Goal: Information Seeking & Learning: Learn about a topic

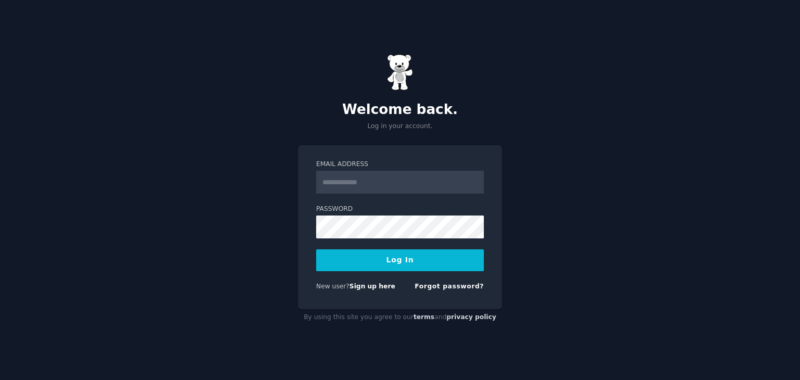
click at [422, 188] on input "Email Address" at bounding box center [400, 182] width 168 height 23
type input "**********"
drag, startPoint x: 417, startPoint y: 184, endPoint x: 319, endPoint y: 184, distance: 97.9
click at [319, 184] on input "**********" at bounding box center [400, 182] width 168 height 23
click at [333, 180] on input "Email Address" at bounding box center [400, 182] width 168 height 23
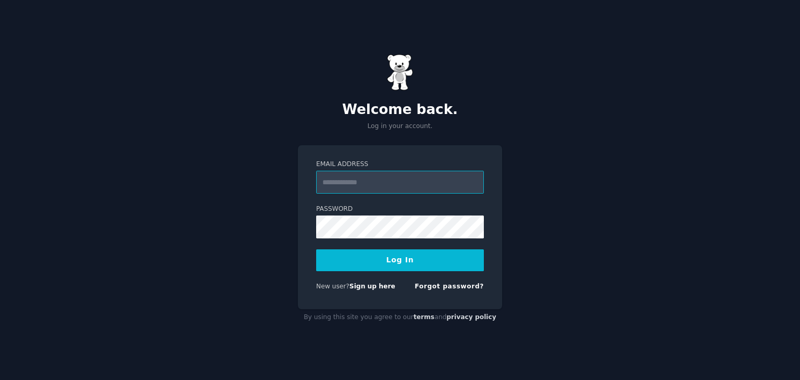
click at [367, 180] on input "Email Address" at bounding box center [400, 182] width 168 height 23
paste input "**********"
type input "**********"
click at [394, 254] on button "Log In" at bounding box center [400, 261] width 168 height 22
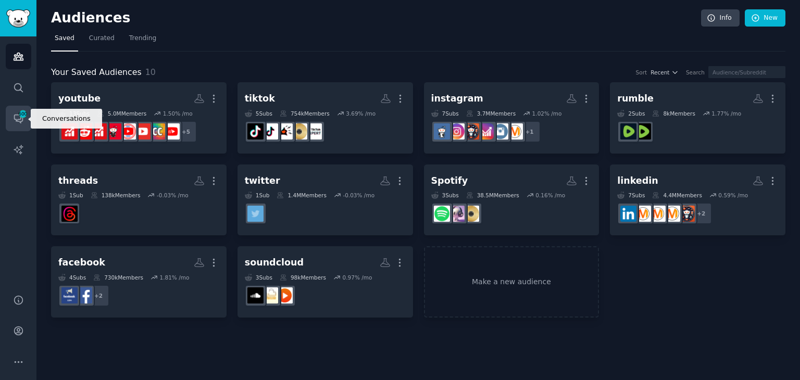
click at [22, 119] on icon "Sidebar" at bounding box center [18, 119] width 8 height 8
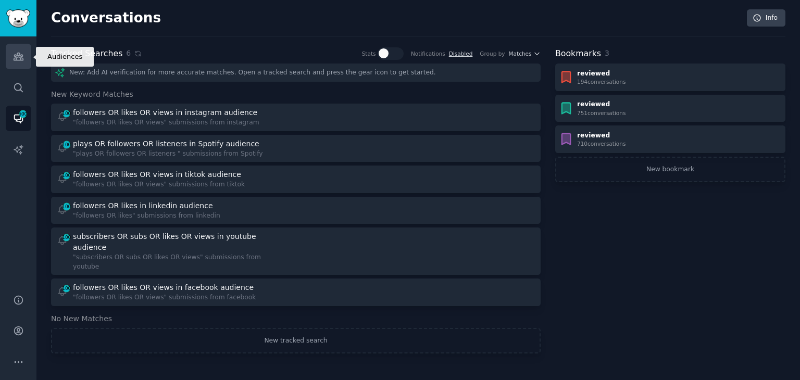
click at [19, 61] on icon "Sidebar" at bounding box center [18, 56] width 11 height 11
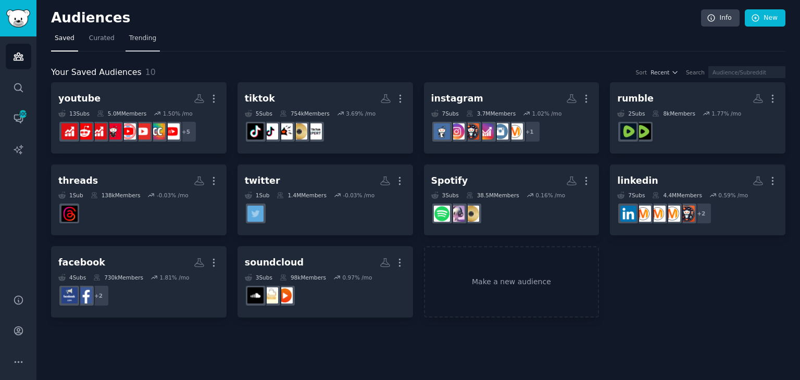
click at [129, 40] on span "Trending" at bounding box center [142, 38] width 27 height 9
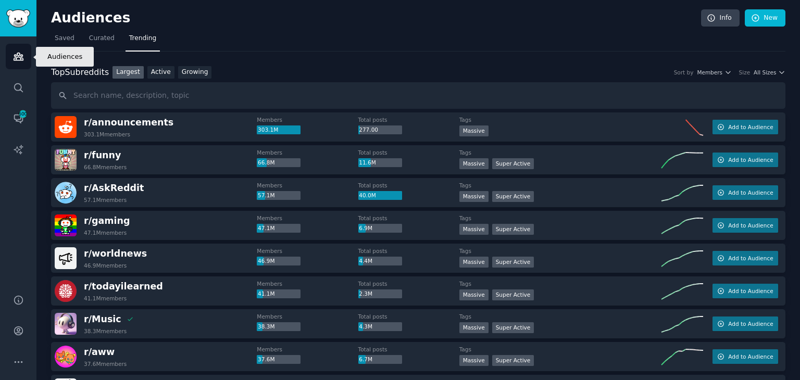
click at [19, 59] on icon "Sidebar" at bounding box center [18, 56] width 11 height 11
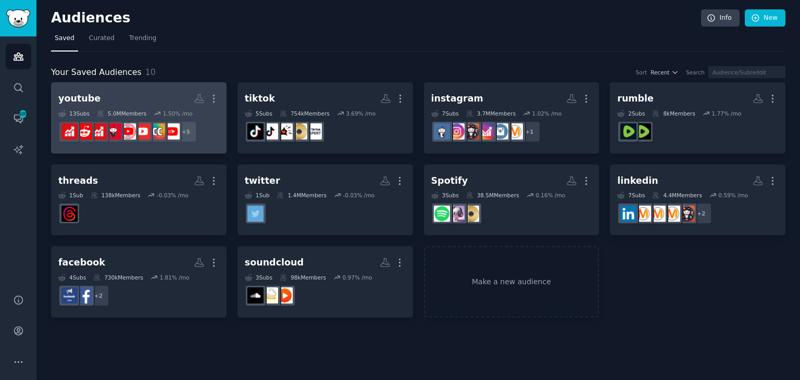
click at [128, 97] on h2 "youtube More" at bounding box center [138, 99] width 161 height 18
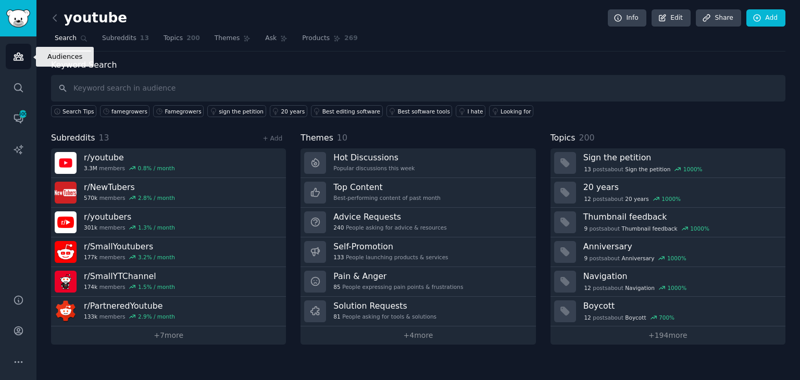
click at [15, 57] on icon "Sidebar" at bounding box center [18, 56] width 11 height 11
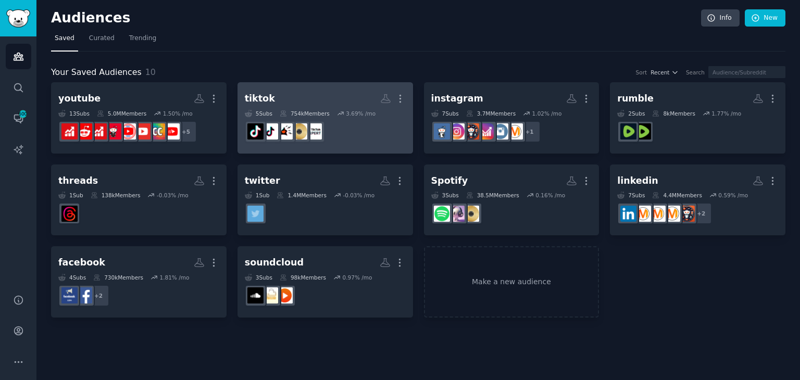
click at [293, 103] on h2 "tiktok More" at bounding box center [325, 99] width 161 height 18
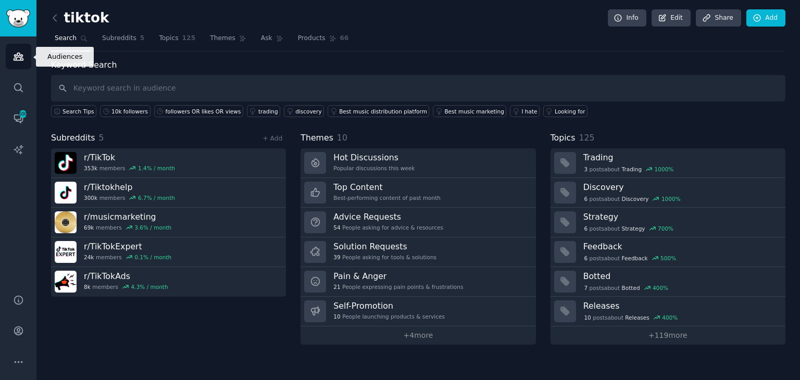
click at [18, 54] on icon "Sidebar" at bounding box center [18, 56] width 11 height 11
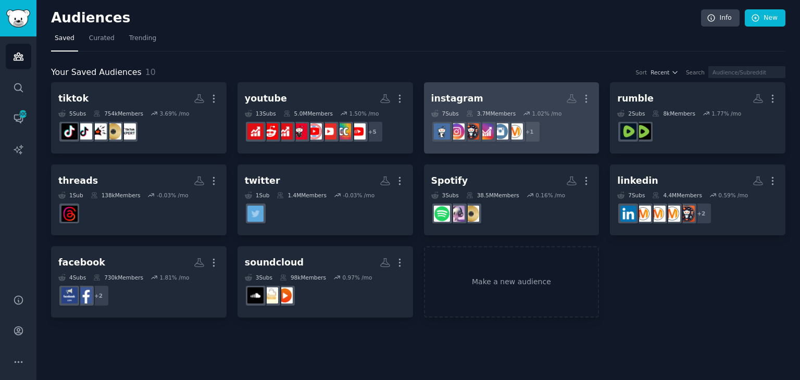
click at [515, 98] on h2 "instagram More" at bounding box center [511, 99] width 161 height 18
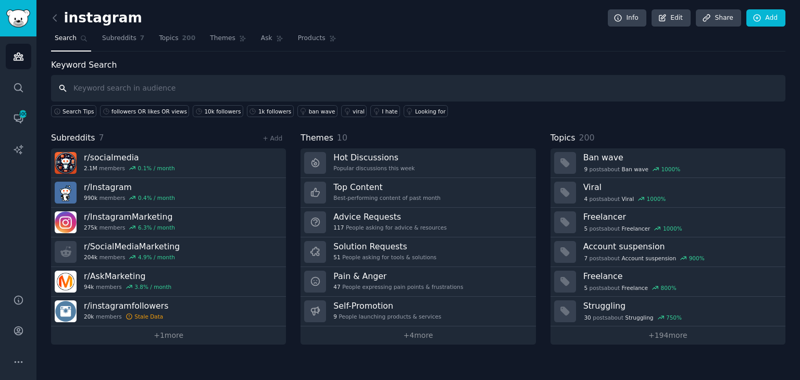
click at [164, 87] on input "text" at bounding box center [418, 88] width 735 height 27
click at [258, 111] on div "1k followers" at bounding box center [274, 111] width 33 height 7
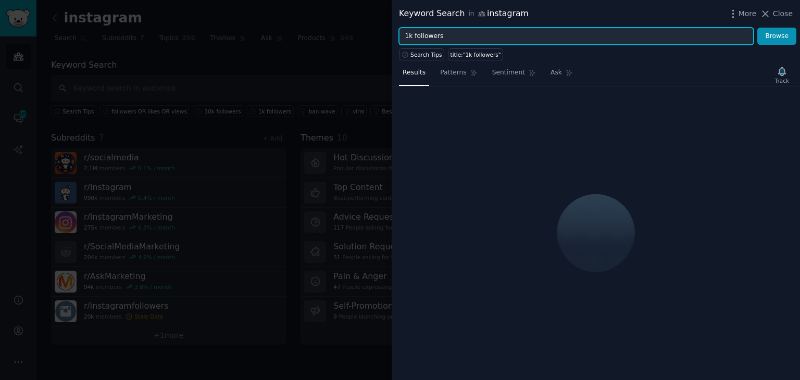
drag, startPoint x: 449, startPoint y: 39, endPoint x: 395, endPoint y: 37, distance: 53.7
click at [395, 37] on div "1k followers Browse" at bounding box center [596, 37] width 408 height 18
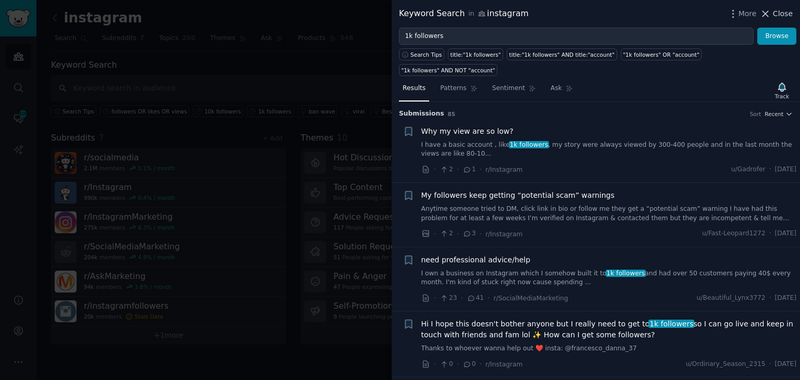
click at [771, 16] on icon at bounding box center [765, 13] width 11 height 11
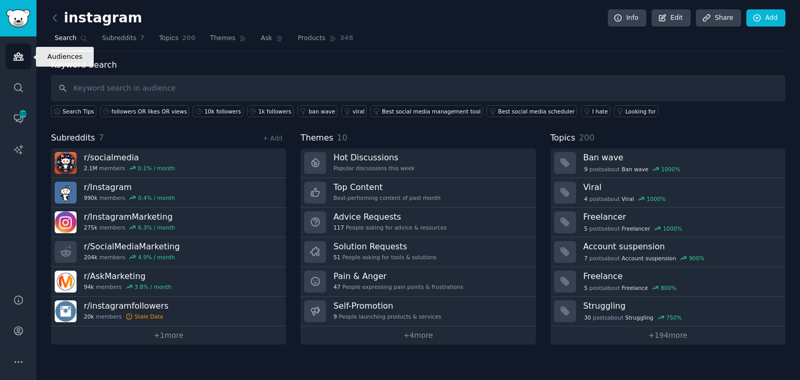
click at [23, 60] on icon "Sidebar" at bounding box center [18, 56] width 11 height 11
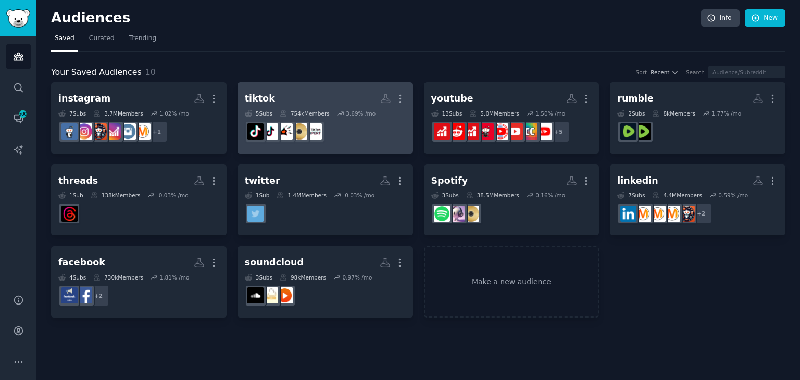
click at [296, 100] on h2 "tiktok More" at bounding box center [325, 99] width 161 height 18
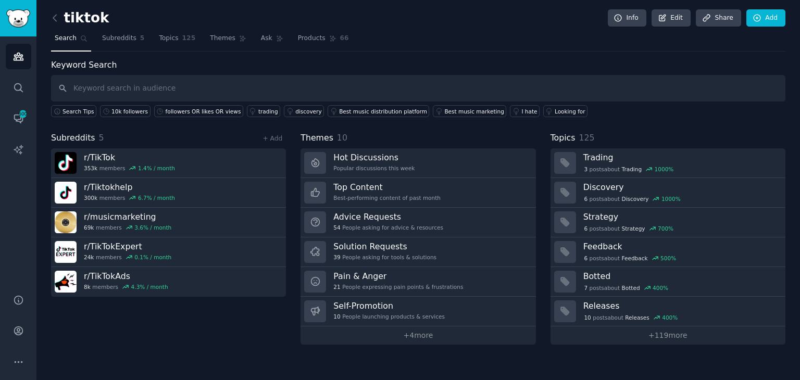
click at [166, 86] on input "text" at bounding box center [418, 88] width 735 height 27
type input "1k followers"
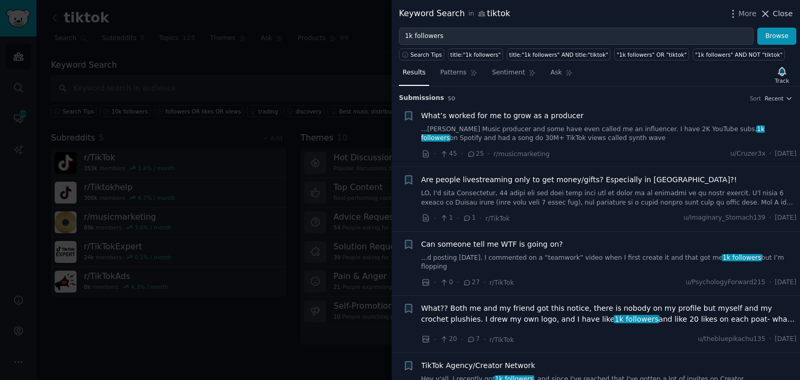
click at [779, 13] on span "Close" at bounding box center [783, 13] width 20 height 11
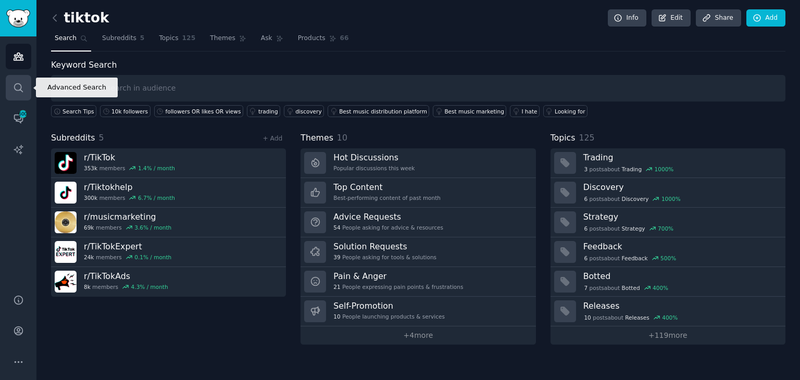
click at [21, 93] on link "Search" at bounding box center [19, 88] width 26 height 26
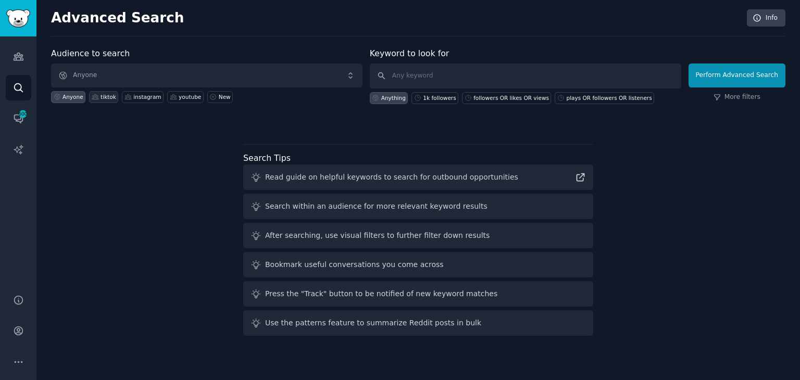
click at [105, 98] on div "tiktok" at bounding box center [109, 96] width 16 height 7
click at [407, 75] on input "text" at bounding box center [526, 76] width 312 height 25
paste input "1k followers"
type input "1k followers"
click at [740, 73] on button "Perform Advanced Search" at bounding box center [737, 76] width 97 height 24
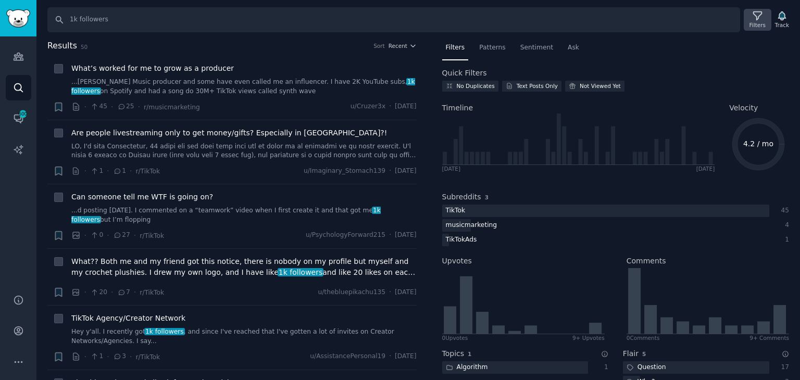
click at [757, 19] on icon at bounding box center [757, 15] width 11 height 11
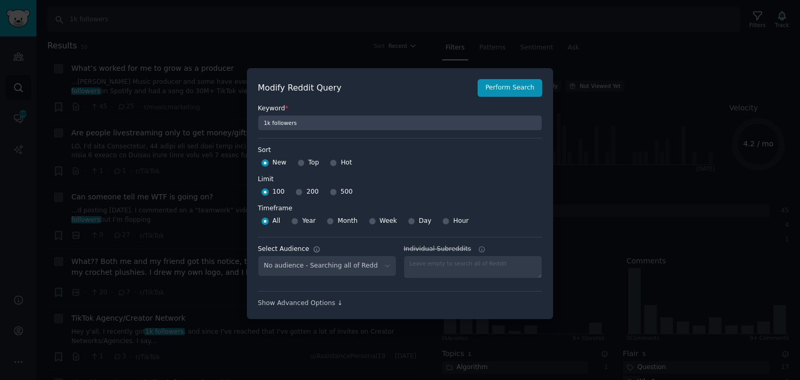
select select "aa8b77ff2a"
click at [442, 219] on input "Hour" at bounding box center [445, 221] width 7 height 7
radio input "true"
click at [511, 89] on button "Perform Search" at bounding box center [510, 88] width 65 height 18
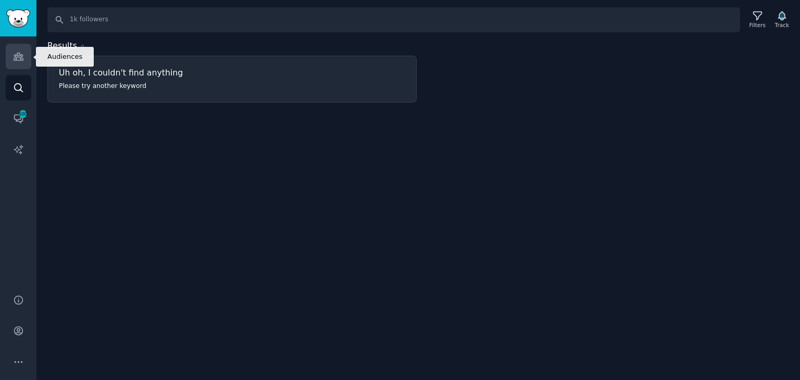
click at [17, 61] on icon "Sidebar" at bounding box center [18, 56] width 11 height 11
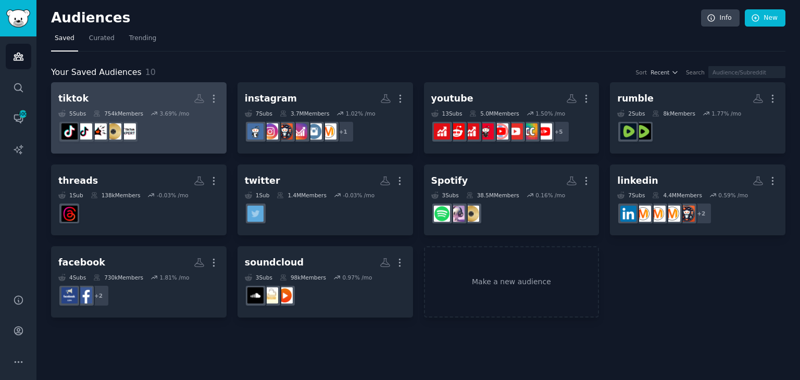
click at [92, 101] on h2 "tiktok More" at bounding box center [138, 99] width 161 height 18
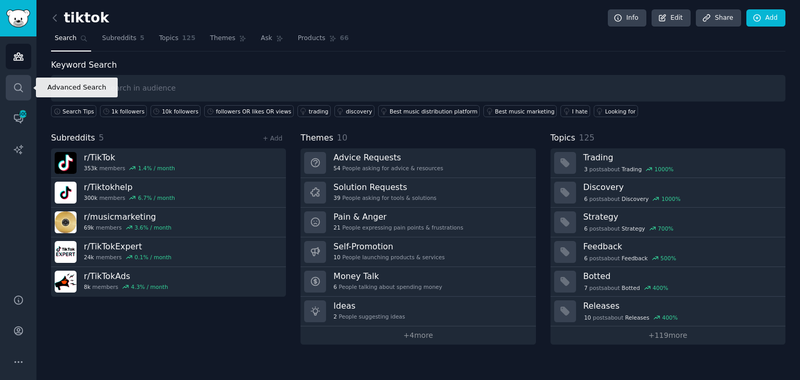
click at [24, 84] on link "Search" at bounding box center [19, 88] width 26 height 26
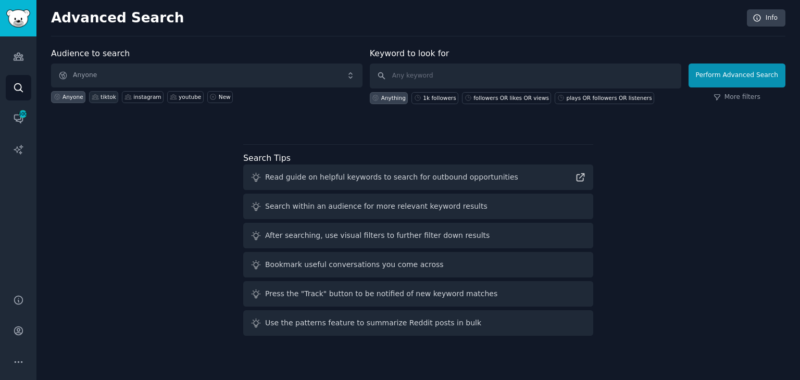
click at [101, 96] on div "tiktok" at bounding box center [109, 96] width 16 height 7
click at [411, 73] on input "text" at bounding box center [526, 76] width 312 height 25
click at [505, 96] on div "followers OR likes OR views" at bounding box center [512, 97] width 76 height 7
type input "followers OR likes OR views"
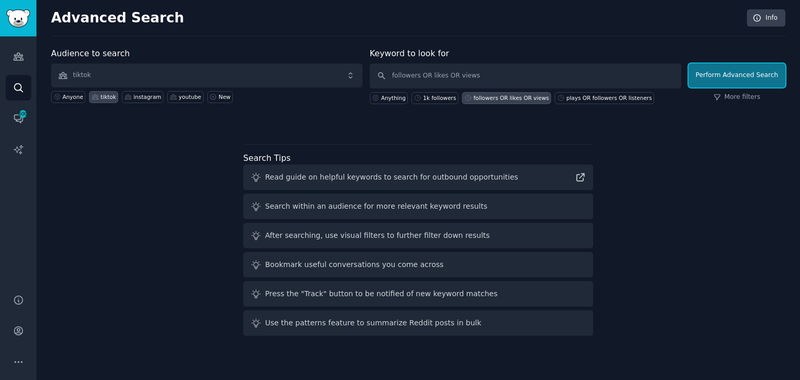
click at [715, 70] on button "Perform Advanced Search" at bounding box center [737, 76] width 97 height 24
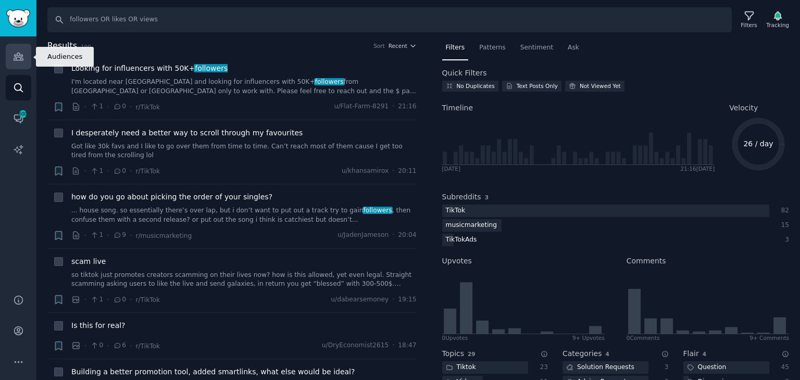
click at [23, 55] on icon "Sidebar" at bounding box center [18, 56] width 11 height 11
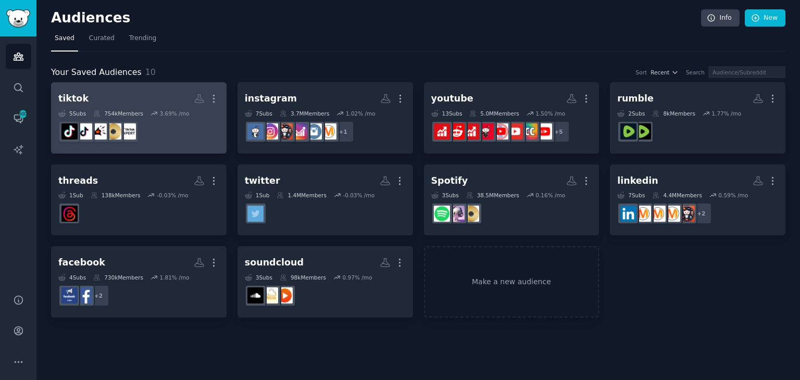
click at [121, 93] on h2 "tiktok Custom Audience More" at bounding box center [138, 99] width 161 height 18
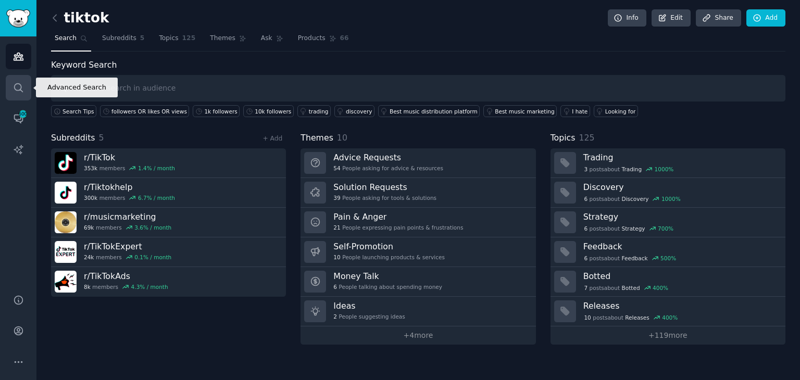
click at [26, 87] on link "Search" at bounding box center [19, 88] width 26 height 26
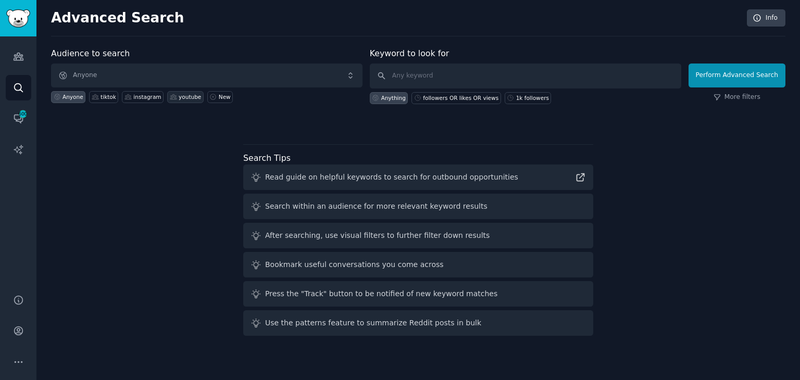
click at [179, 98] on div "youtube" at bounding box center [190, 96] width 22 height 7
click at [417, 77] on input "text" at bounding box center [526, 76] width 312 height 25
click at [430, 76] on input "text" at bounding box center [526, 76] width 312 height 25
paste input "music"
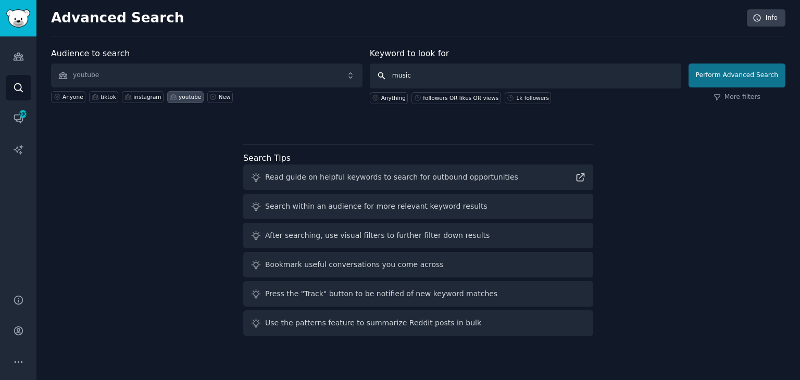
type input "music"
click at [750, 72] on button "Perform Advanced Search" at bounding box center [737, 76] width 97 height 24
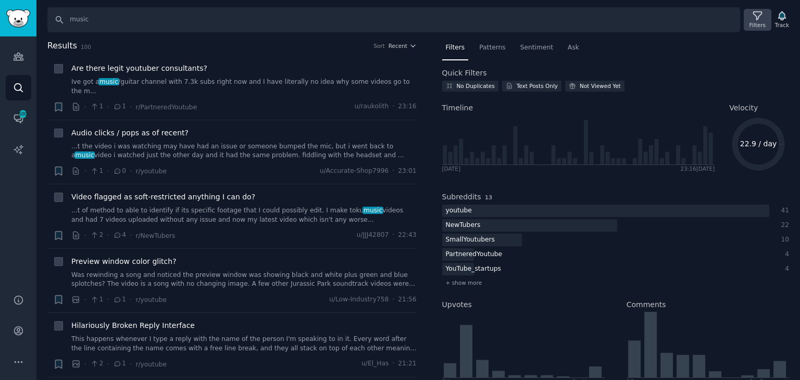
click at [759, 15] on icon at bounding box center [757, 15] width 11 height 11
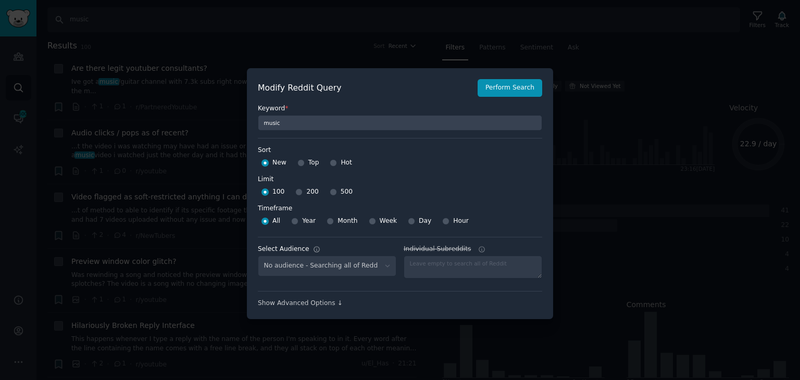
select select "592702152f"
click at [442, 220] on input "Hour" at bounding box center [445, 221] width 7 height 7
radio input "true"
click at [514, 91] on button "Perform Search" at bounding box center [510, 88] width 65 height 18
